Goal: Information Seeking & Learning: Learn about a topic

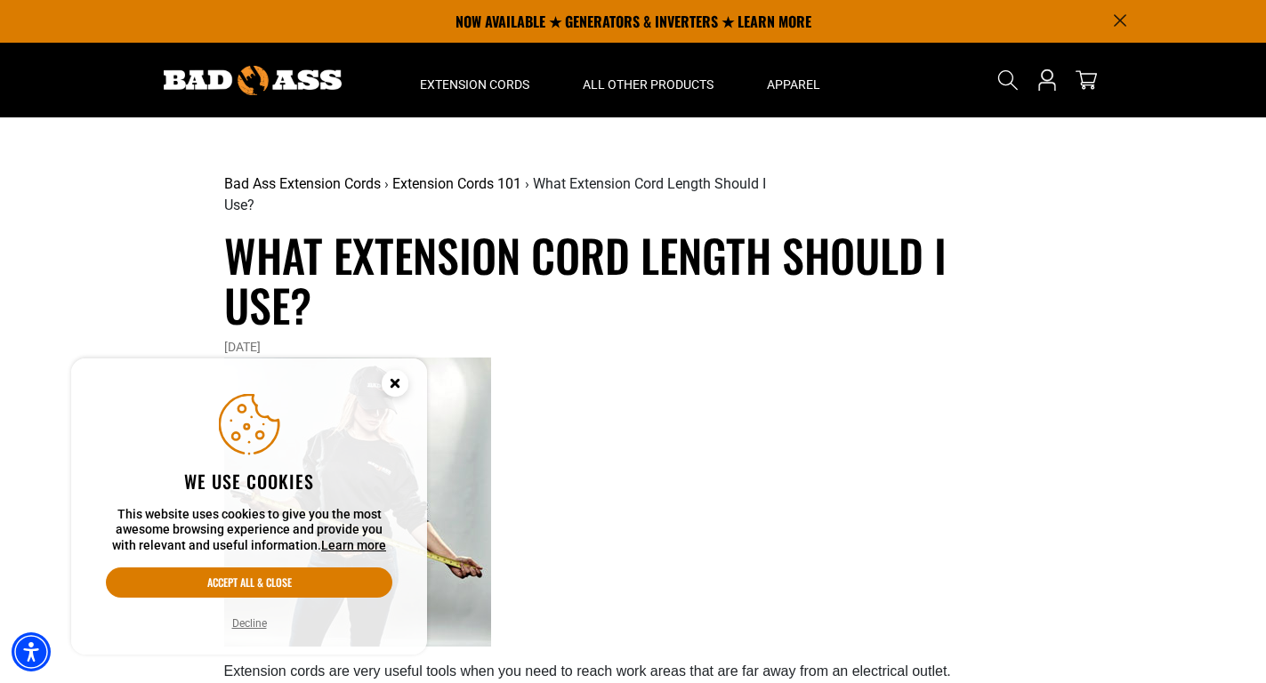
click at [396, 384] on icon "Close this option" at bounding box center [395, 383] width 6 height 6
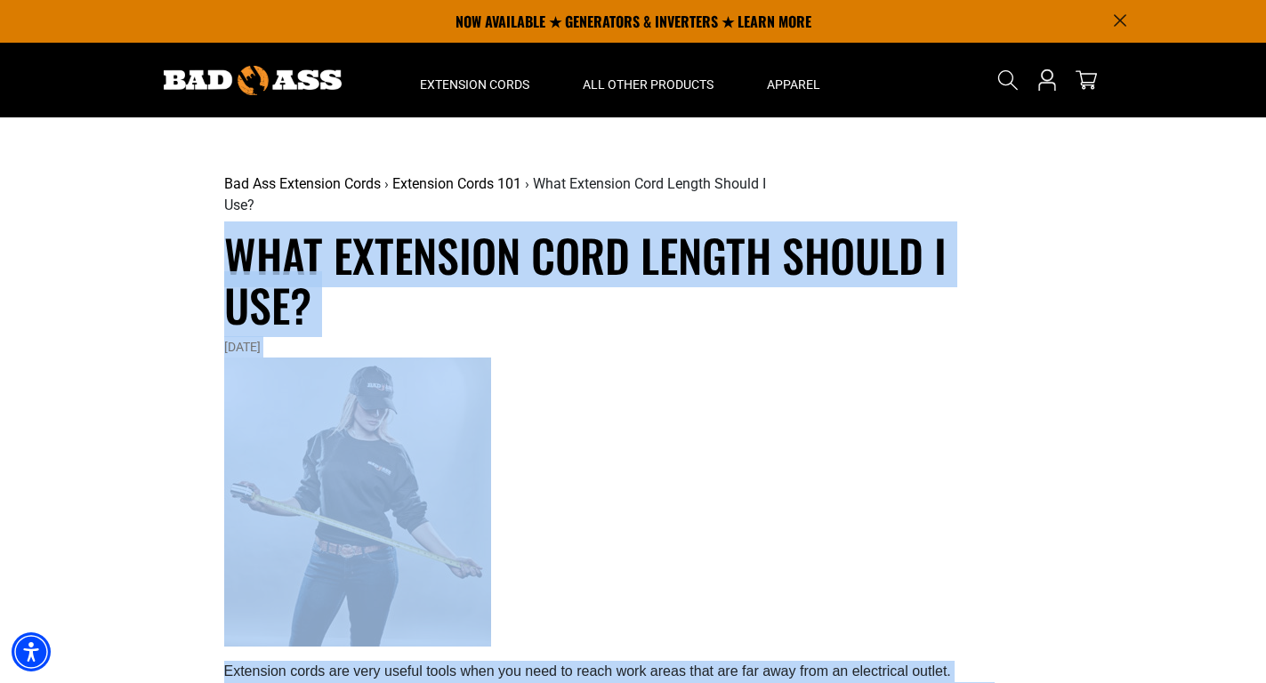
drag, startPoint x: 874, startPoint y: 510, endPoint x: 219, endPoint y: 256, distance: 702.3
copy article "Lore Ipsumdolo Sita Consec Adipis E Sed? Doei 09, 3134 Temporinc utlab etd magn…"
click at [554, 263] on h1 "What Extension Cord Length Should I Use?" at bounding box center [633, 280] width 819 height 100
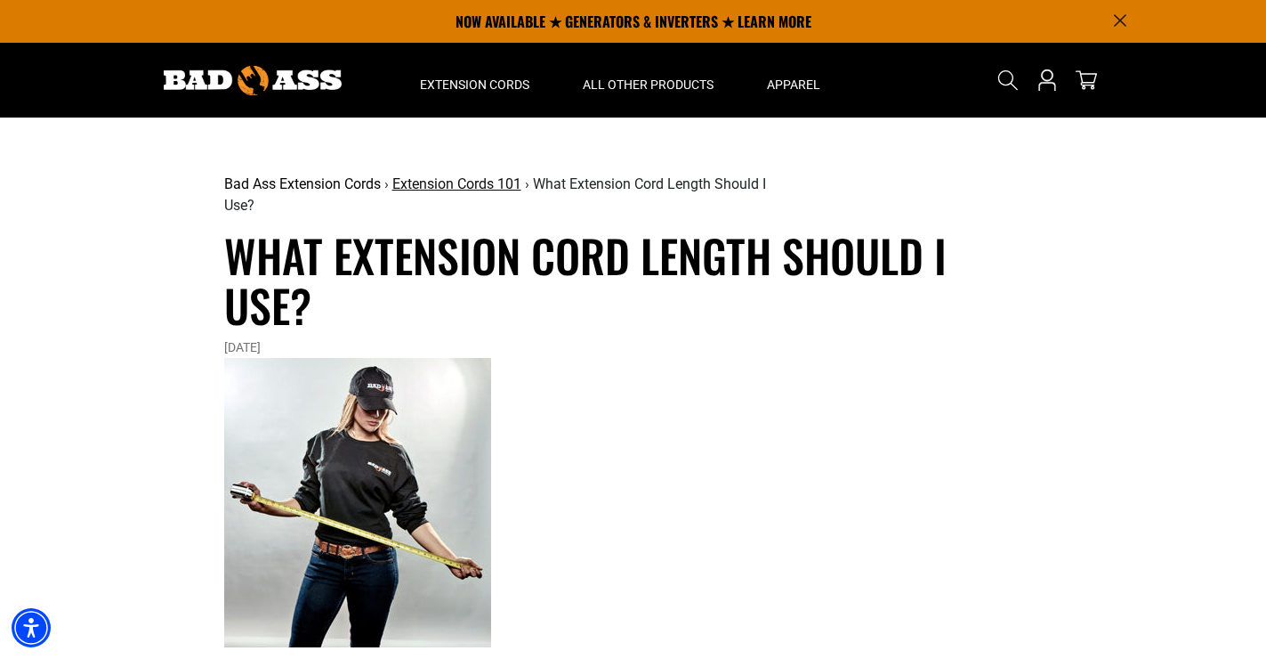
click at [434, 182] on link "Extension Cords 101" at bounding box center [456, 183] width 129 height 17
